Goal: Book appointment/travel/reservation

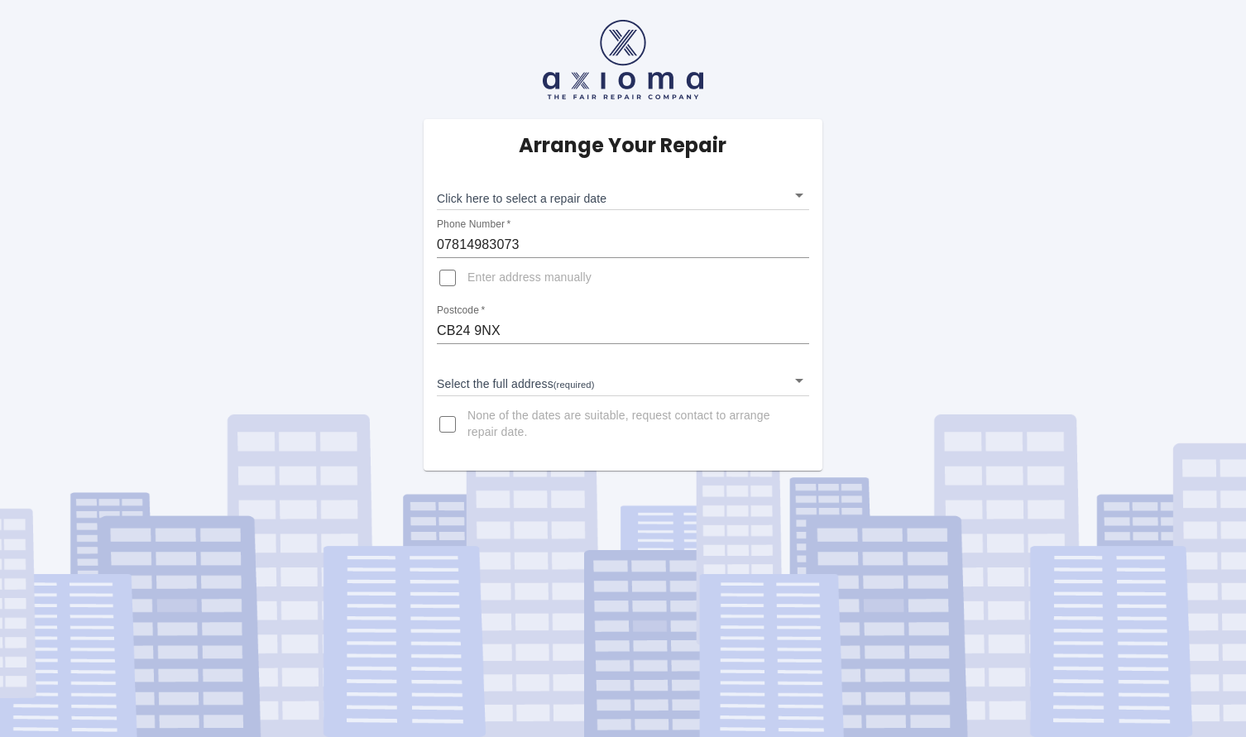
click at [614, 204] on body "Arrange Your Repair Click here to select a repair date ​ Phone Number   * 07814…" at bounding box center [623, 368] width 1246 height 737
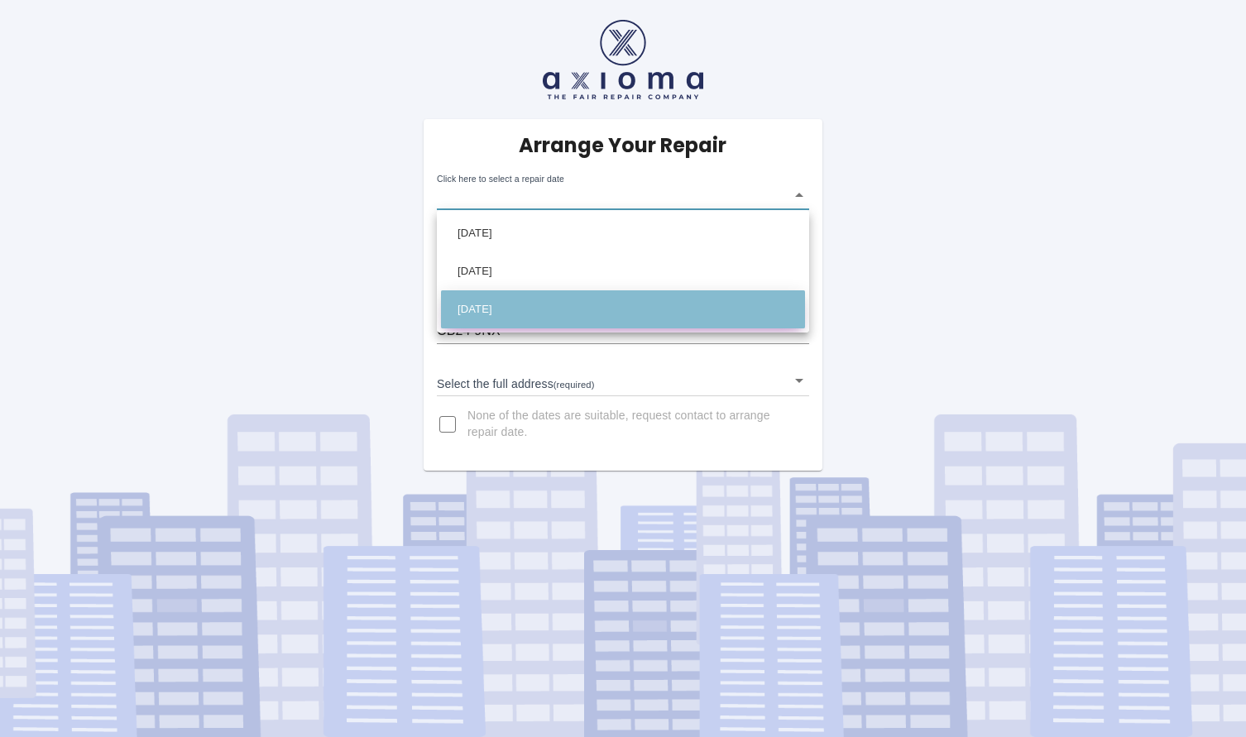
click at [612, 307] on li "Sat Sep 13 2025" at bounding box center [623, 309] width 364 height 38
type input "2025-09-13T00:00:00.000Z"
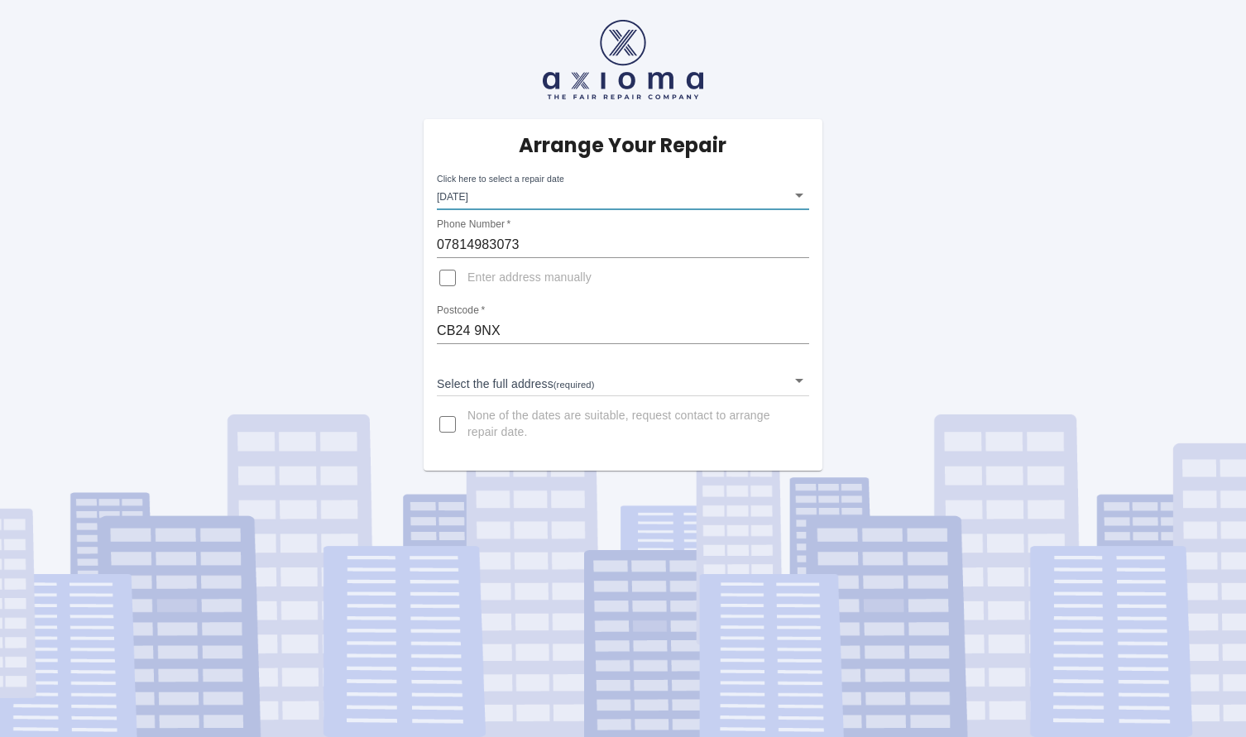
click at [581, 378] on body "Arrange Your Repair Click here to select a repair date Sat Sep 13 2025 2025-09-…" at bounding box center [623, 368] width 1246 height 737
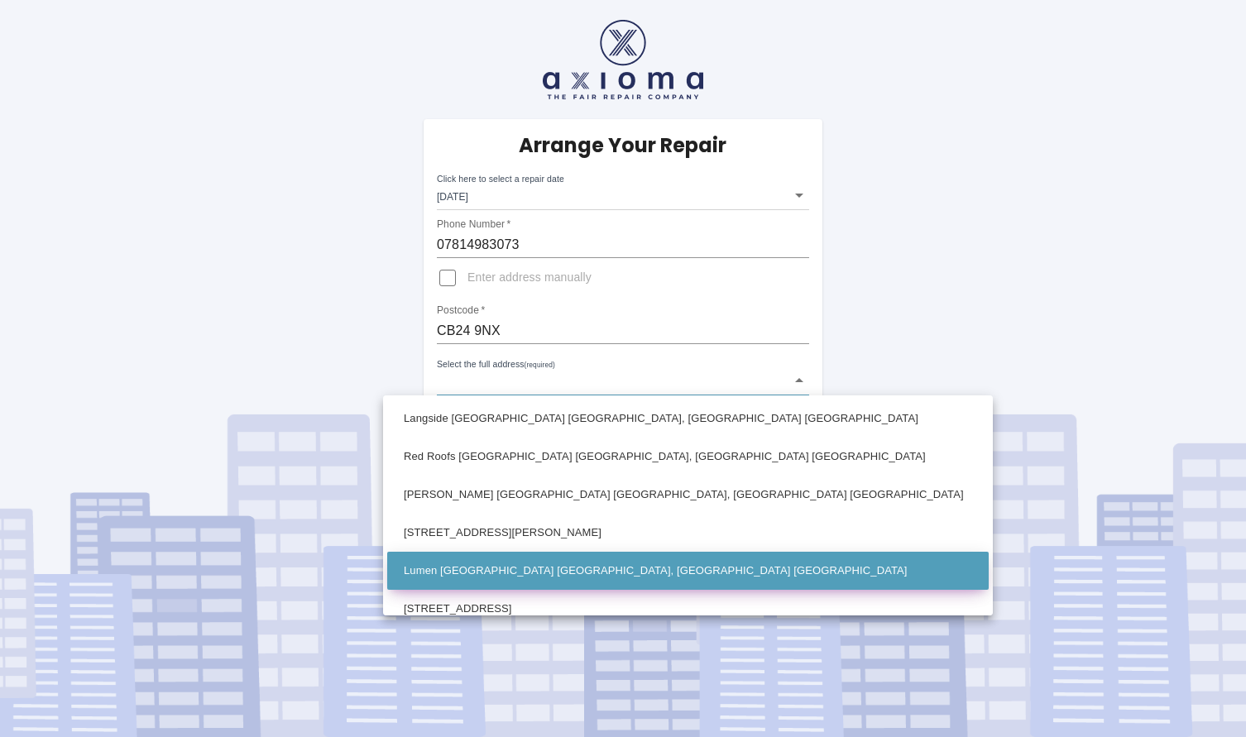
click at [536, 573] on li "Lumen Cambridge Road Impington, Cambridge Cambridgeshire" at bounding box center [688, 571] width 602 height 38
type input "Lumen Cambridge Road Impington, Cambridge Cambridgeshire"
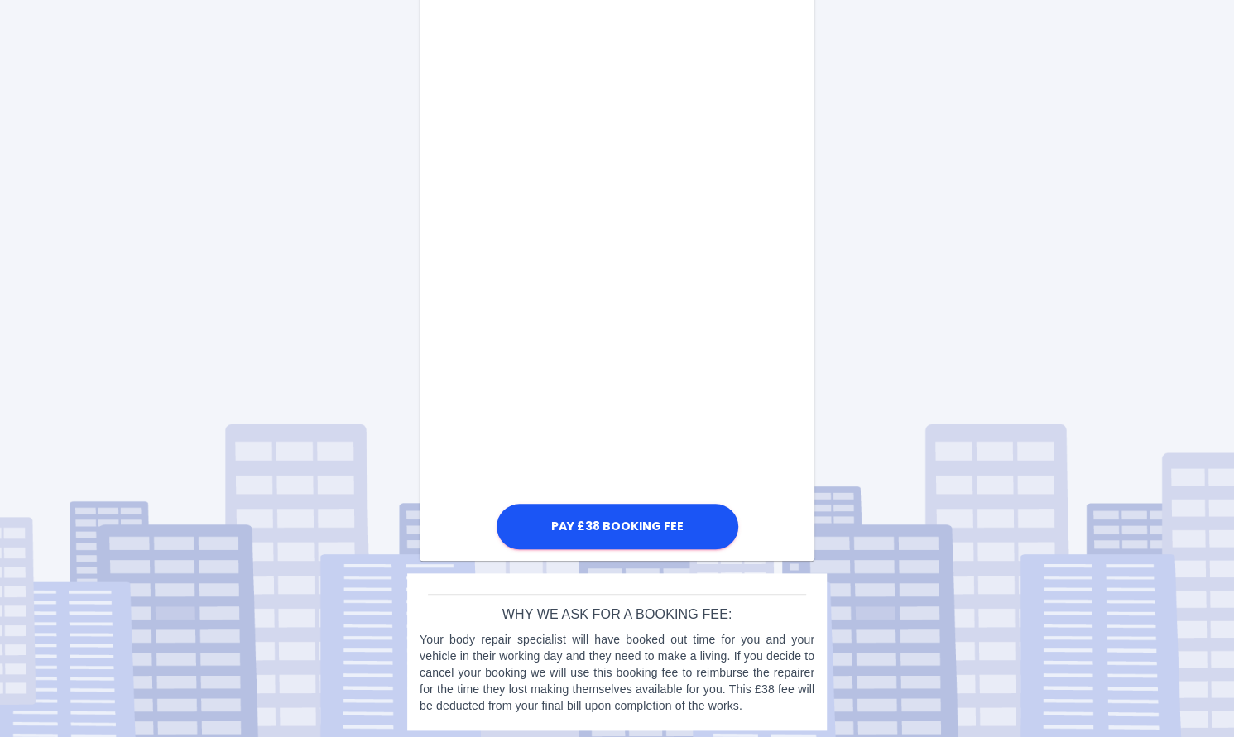
scroll to position [746, 0]
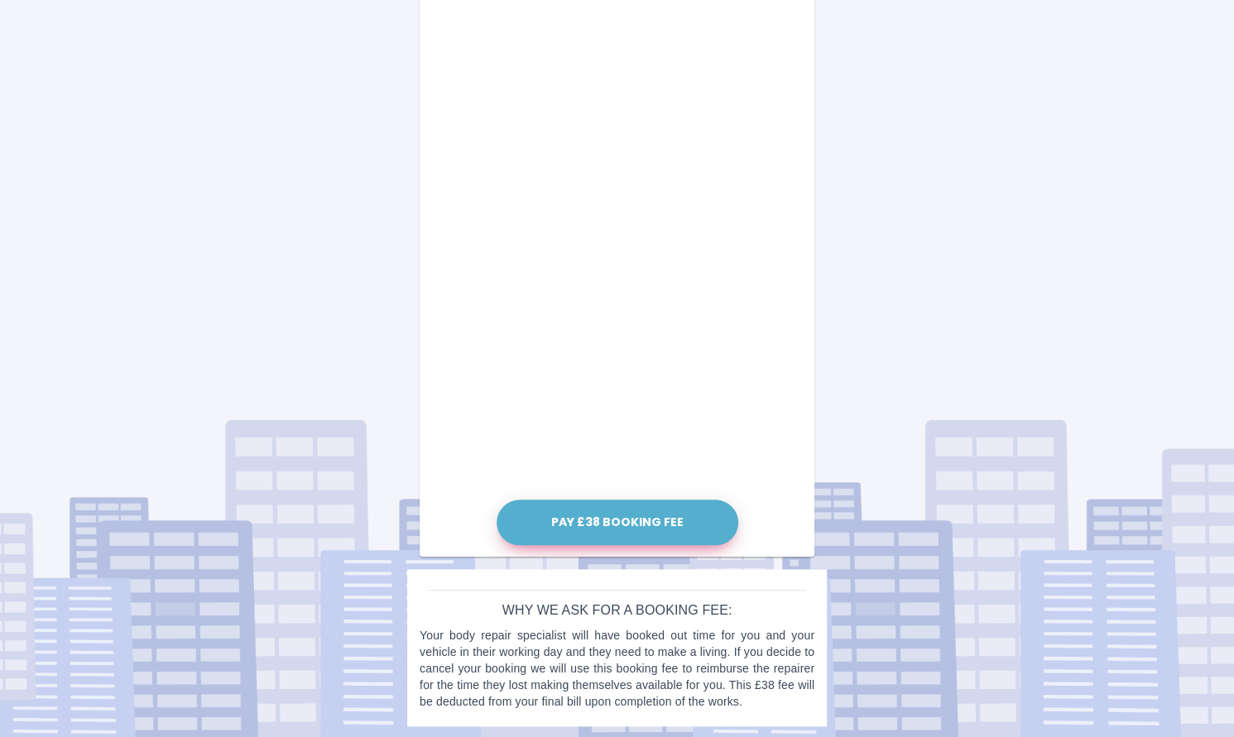
click at [621, 514] on button "Pay £38 Booking Fee" at bounding box center [617, 523] width 242 height 46
